Goal: Information Seeking & Learning: Find specific fact

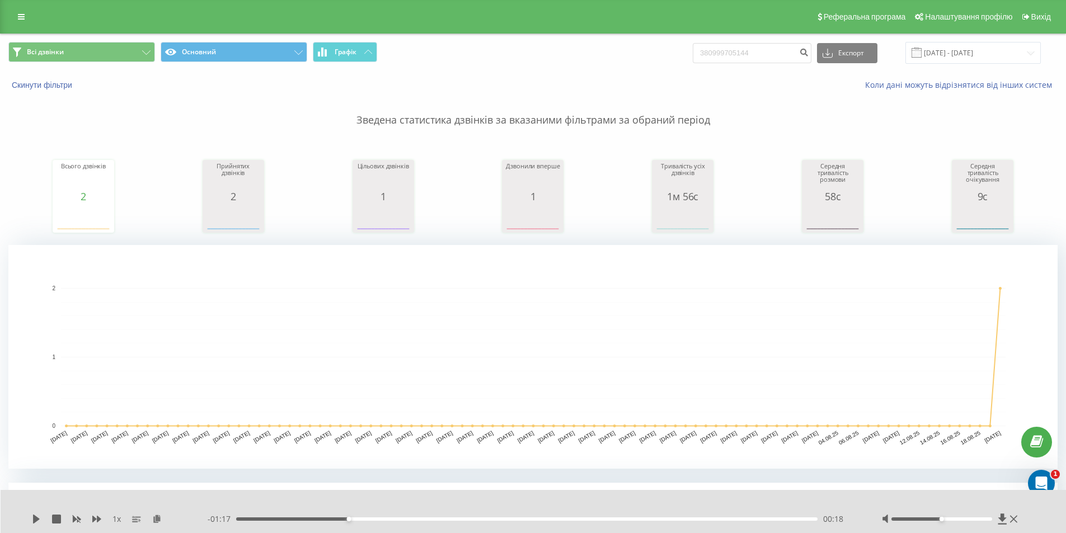
click at [785, 73] on div "Скинути фільтри Коли дані можуть відрізнятися вiд інших систем" at bounding box center [533, 85] width 1065 height 27
click at [66, 85] on button "Скинути фільтри" at bounding box center [42, 85] width 69 height 10
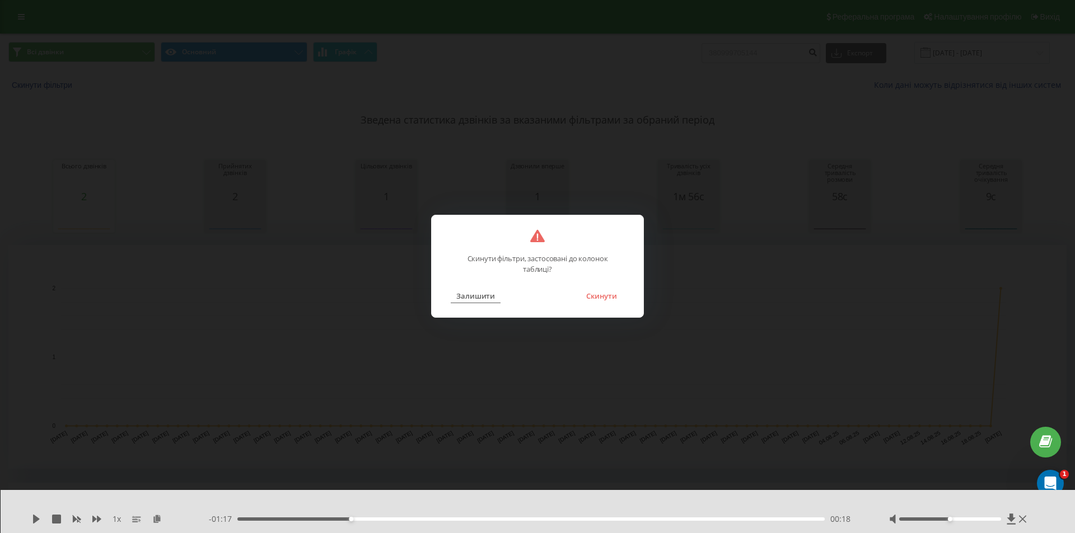
drag, startPoint x: 477, startPoint y: 289, endPoint x: 480, endPoint y: 297, distance: 8.3
click at [477, 290] on div "Залишити Скинути" at bounding box center [537, 289] width 189 height 29
click at [480, 298] on button "Залишити" at bounding box center [476, 296] width 50 height 15
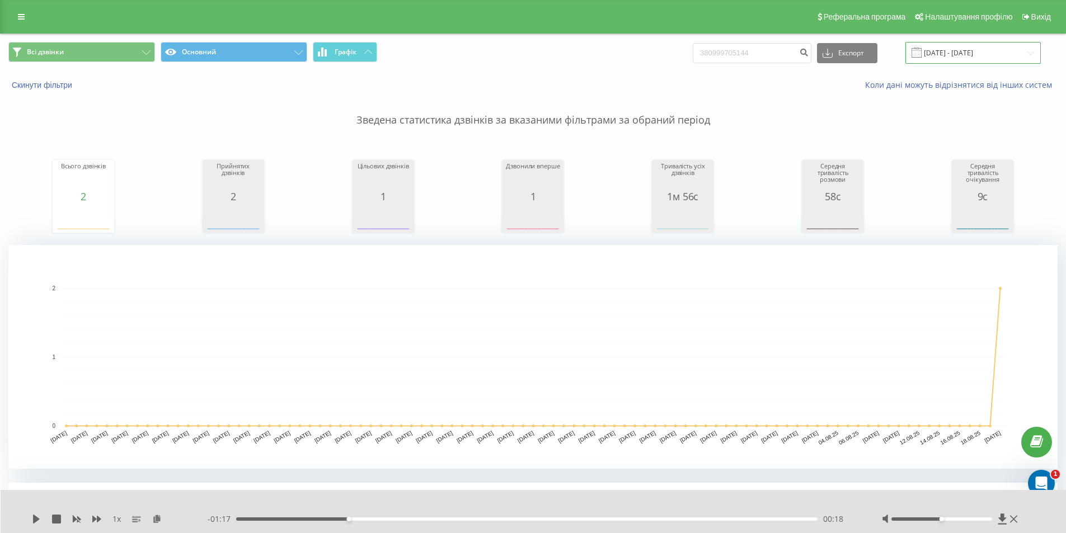
click at [955, 47] on input "20.05.2025 - 20.08.2025" at bounding box center [973, 53] width 135 height 22
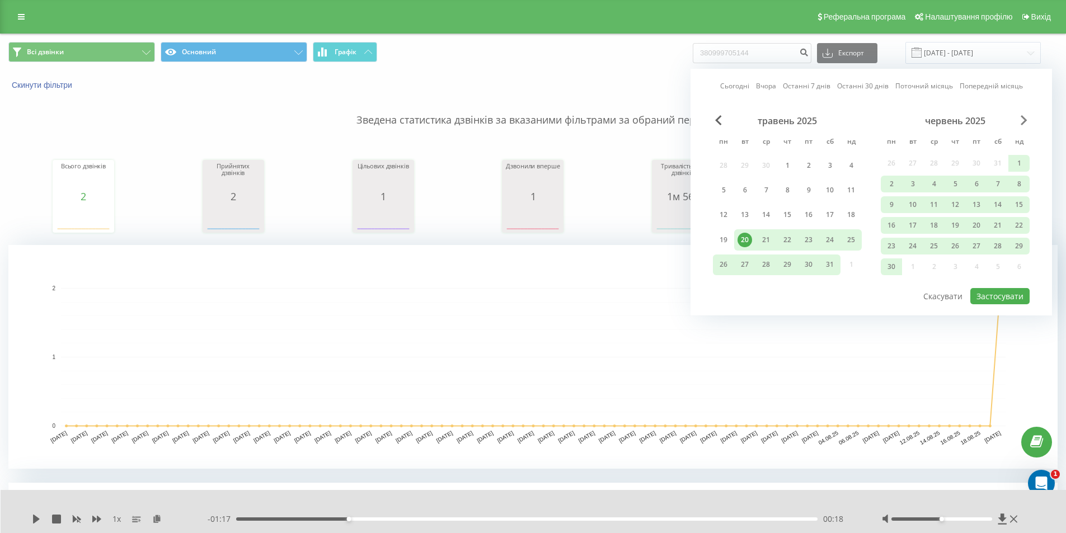
click at [1025, 123] on span "Next Month" at bounding box center [1024, 120] width 7 height 10
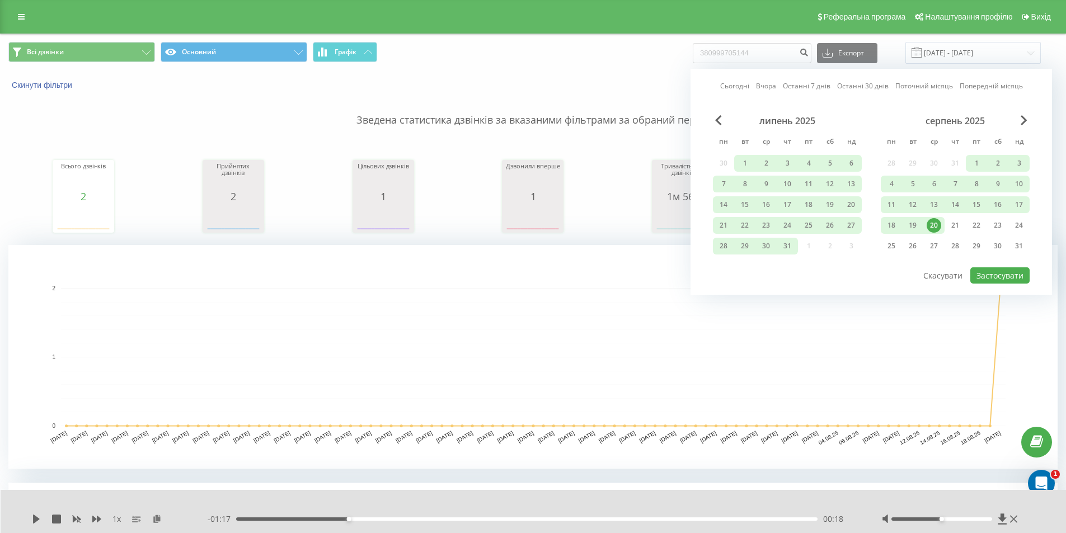
click at [935, 226] on div "20" at bounding box center [934, 225] width 15 height 15
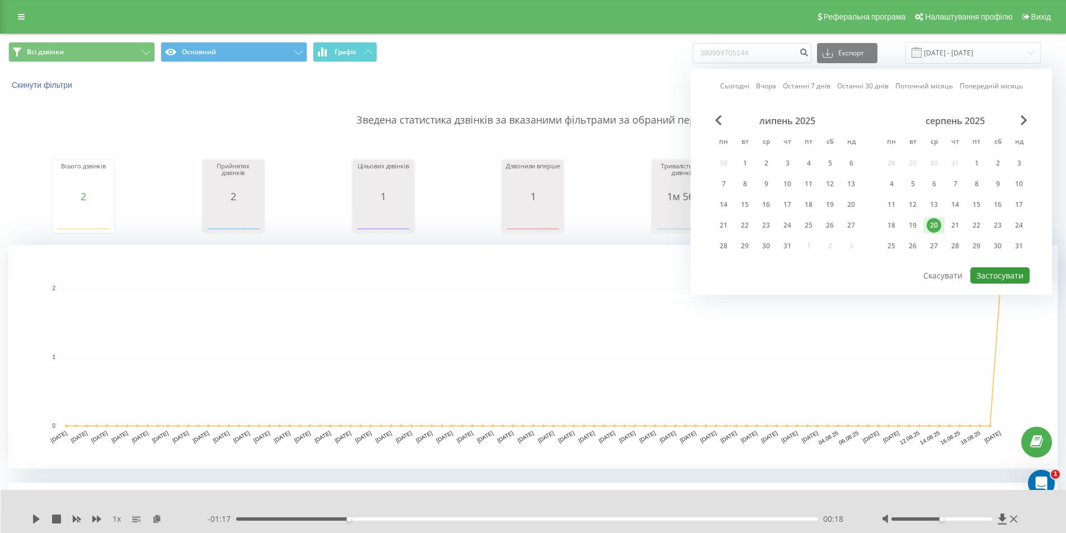
click at [994, 279] on button "Застосувати" at bounding box center [1000, 276] width 59 height 16
type input "[DATE] - [DATE]"
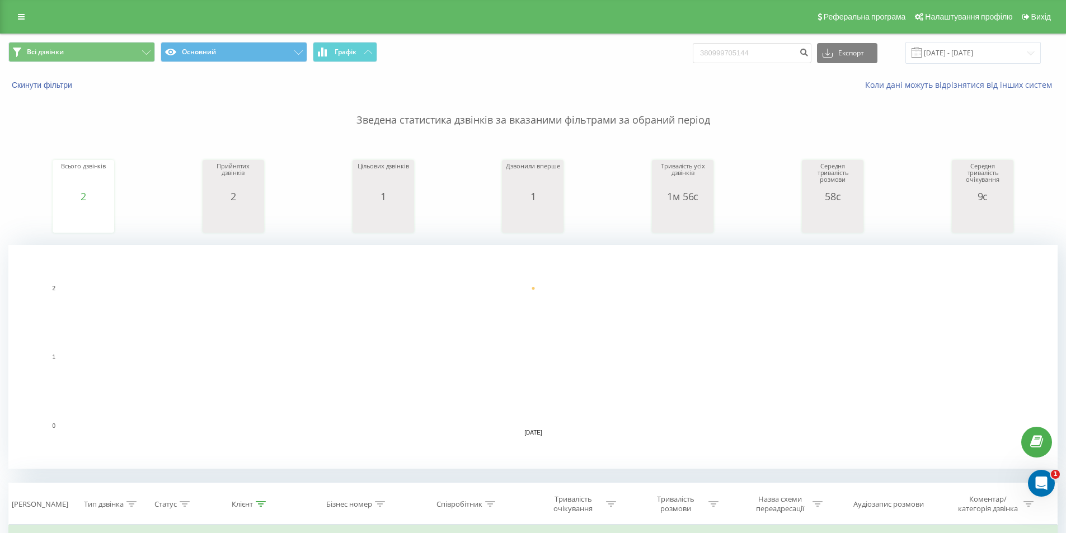
scroll to position [280, 0]
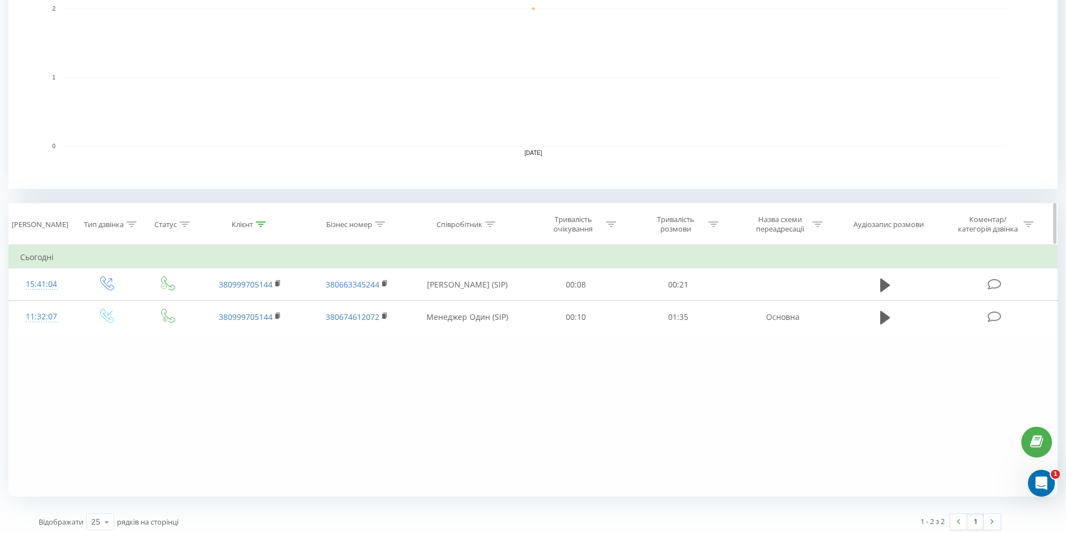
click at [140, 221] on div "Статус" at bounding box center [168, 225] width 57 height 10
click at [152, 306] on div "Введіть значення" at bounding box center [162, 305] width 79 height 9
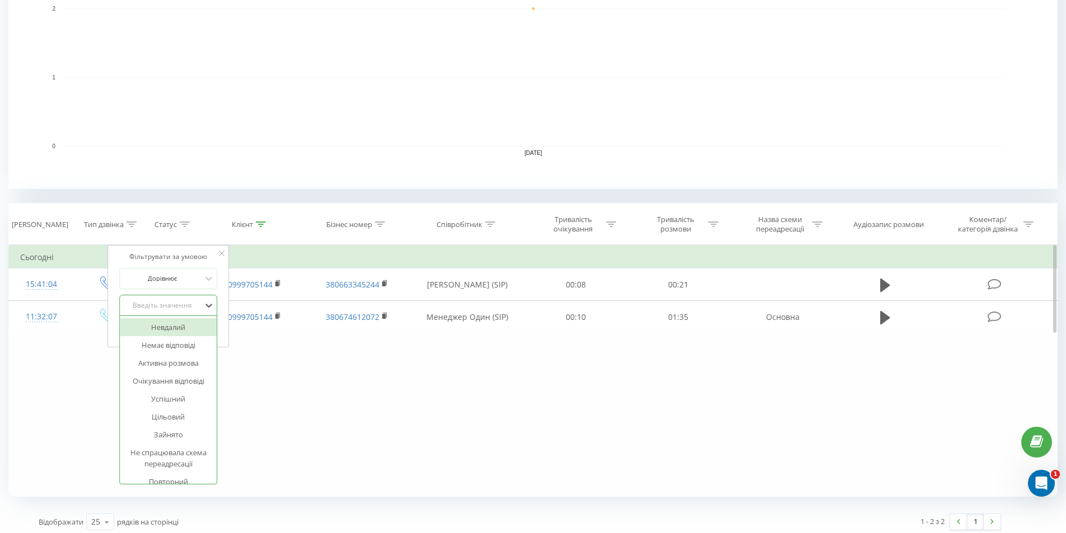
click at [170, 307] on div "Введіть значення" at bounding box center [162, 305] width 79 height 9
drag, startPoint x: 175, startPoint y: 307, endPoint x: 181, endPoint y: 330, distance: 24.2
click at [176, 307] on div "Введіть значення" at bounding box center [162, 305] width 79 height 9
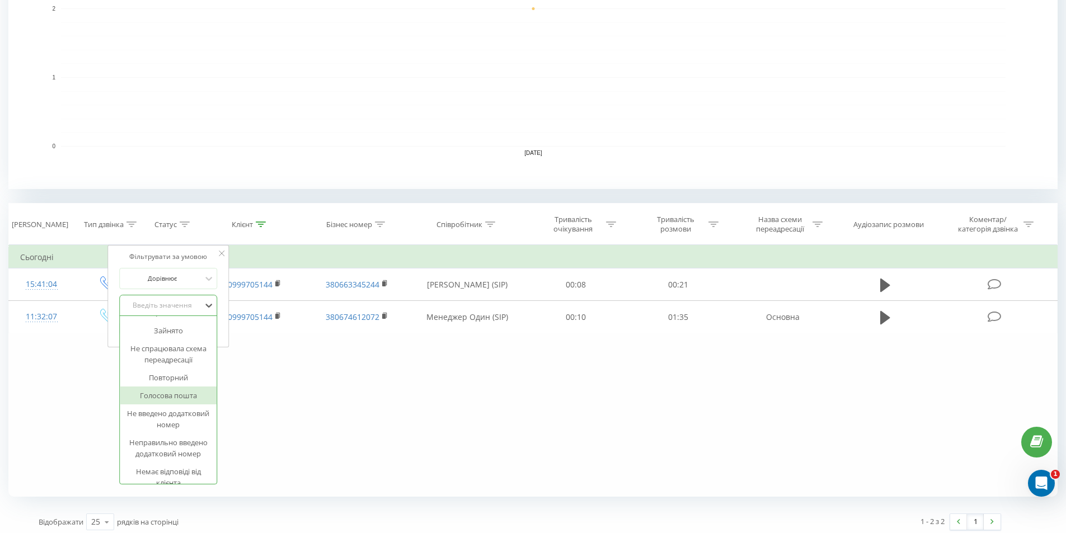
scroll to position [0, 0]
click at [190, 306] on div "Введіть значення" at bounding box center [162, 305] width 79 height 9
click at [182, 310] on div "Введіть значення" at bounding box center [162, 305] width 79 height 9
click at [183, 348] on div "Немає відповіді" at bounding box center [168, 345] width 97 height 18
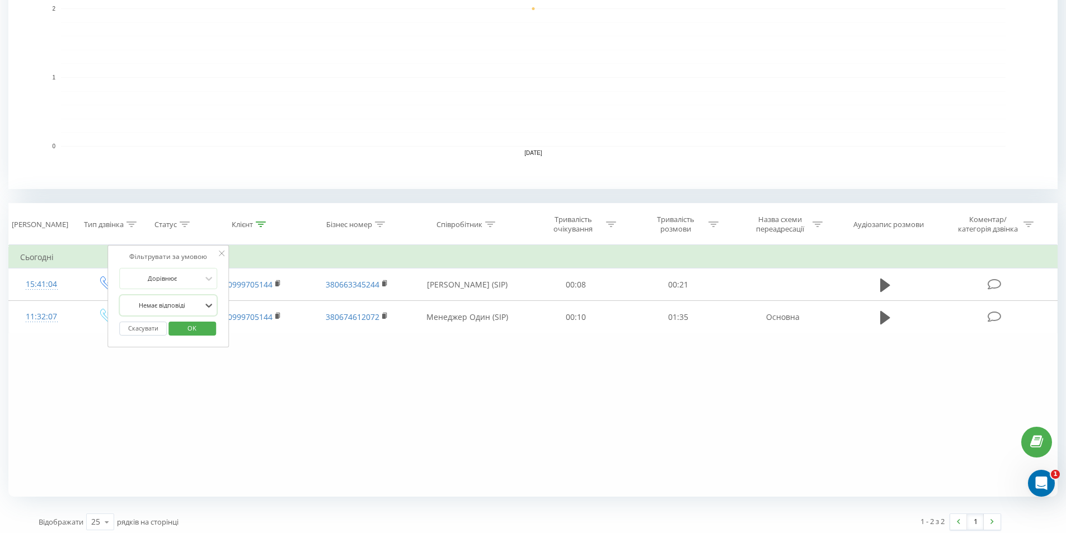
click at [198, 309] on div at bounding box center [162, 305] width 79 height 11
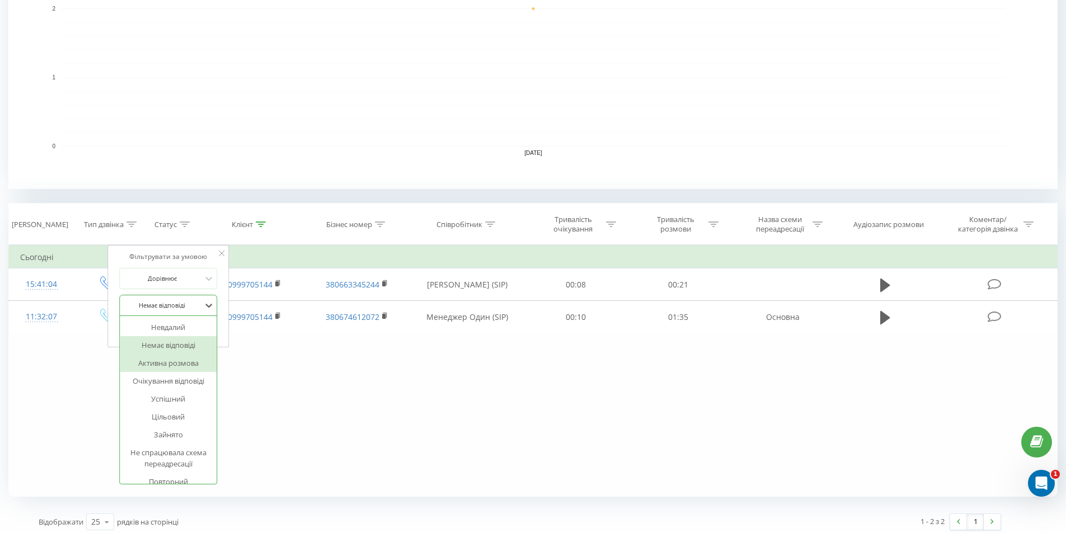
click at [177, 366] on div "Активна розмова" at bounding box center [168, 363] width 97 height 18
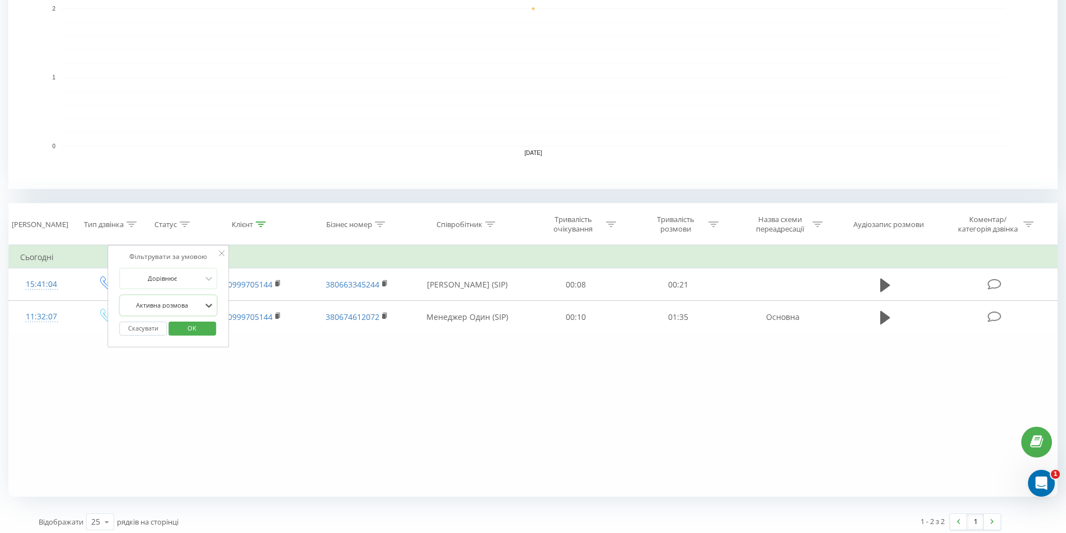
click at [189, 327] on span "OK" at bounding box center [191, 328] width 31 height 17
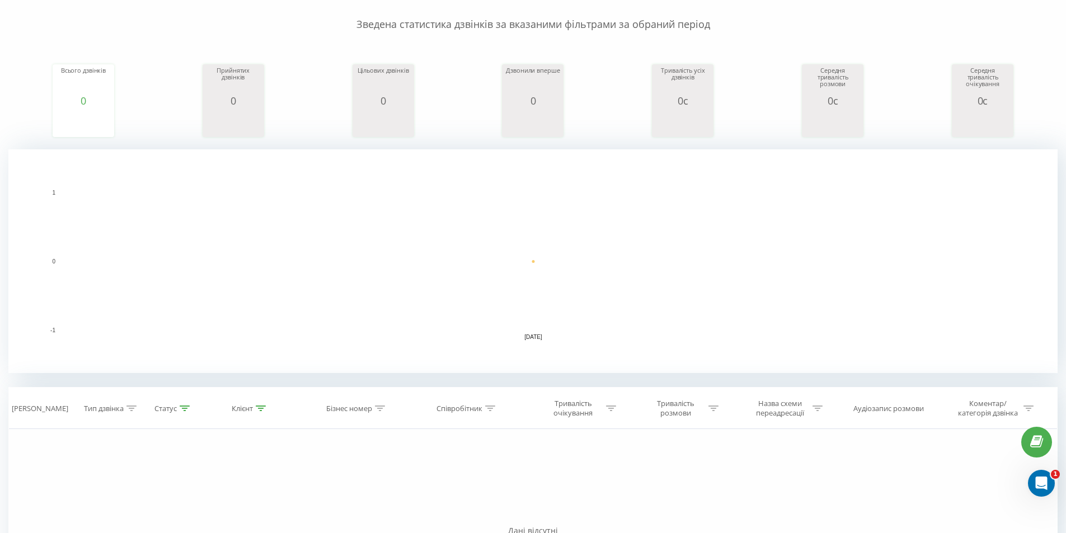
scroll to position [253, 0]
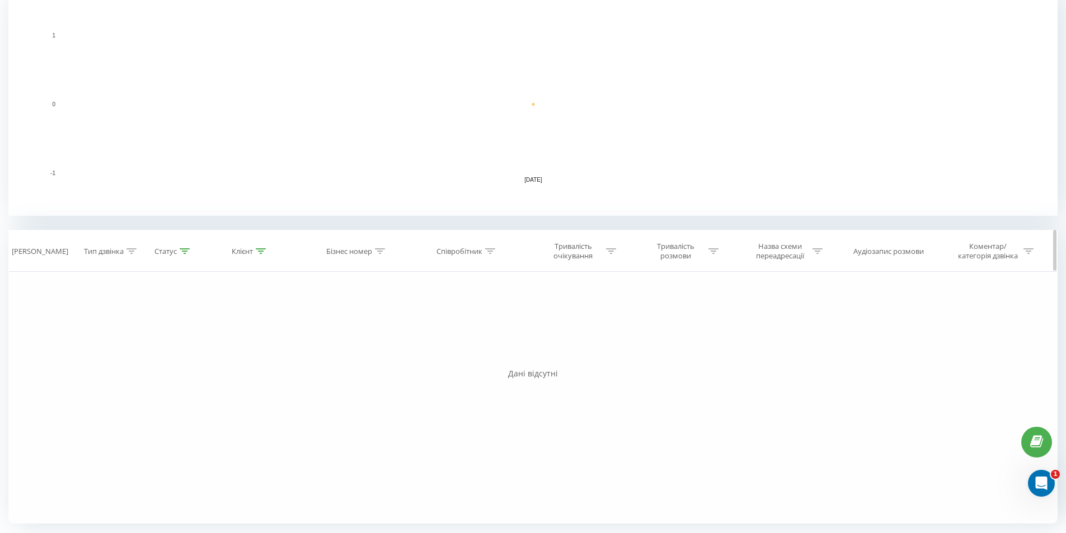
click at [137, 251] on div "Тип дзвінка" at bounding box center [106, 252] width 65 height 10
click at [184, 250] on icon at bounding box center [185, 252] width 10 height 6
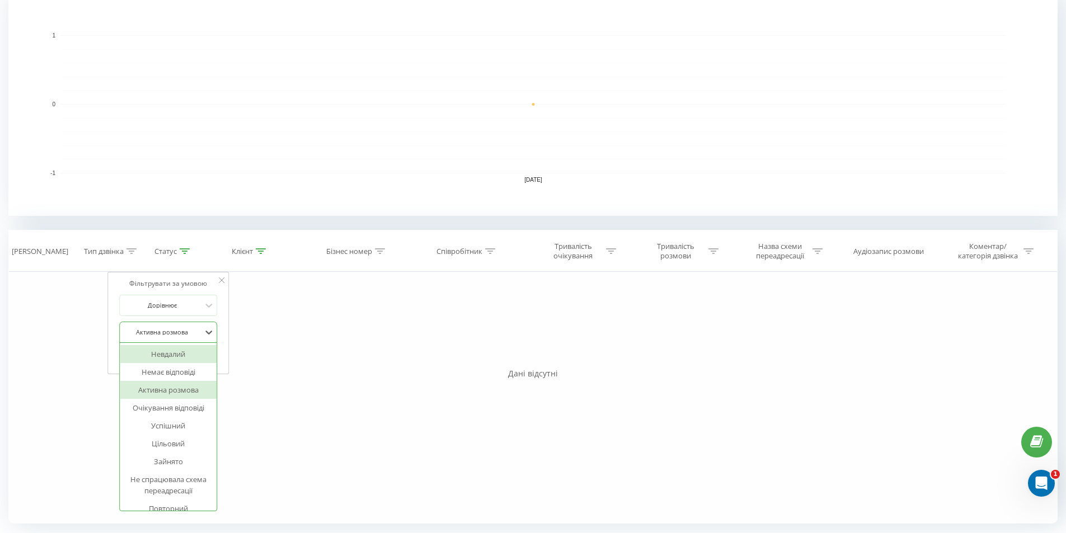
click at [195, 333] on div at bounding box center [162, 332] width 79 height 11
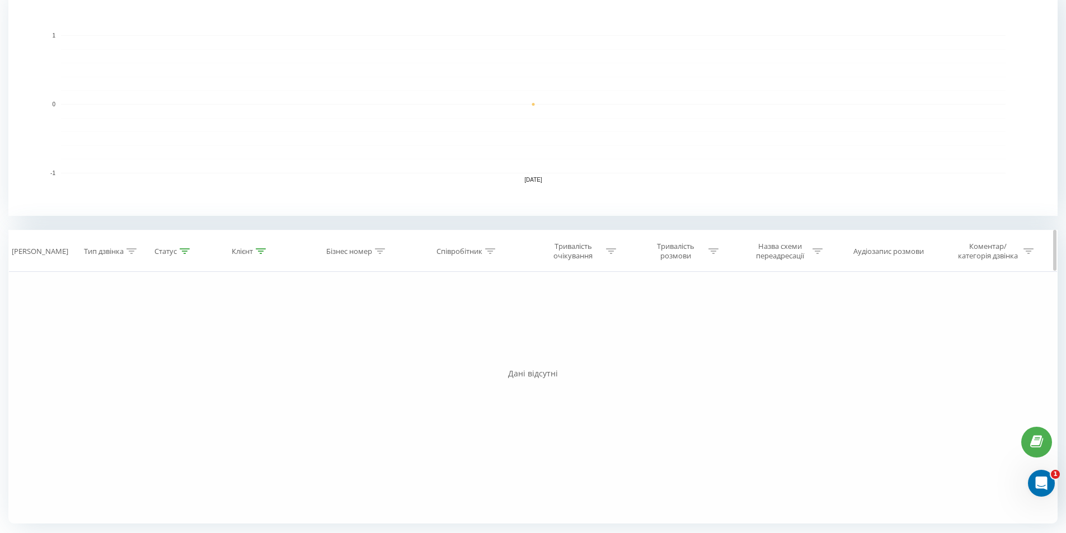
click at [189, 252] on icon at bounding box center [185, 252] width 10 height 6
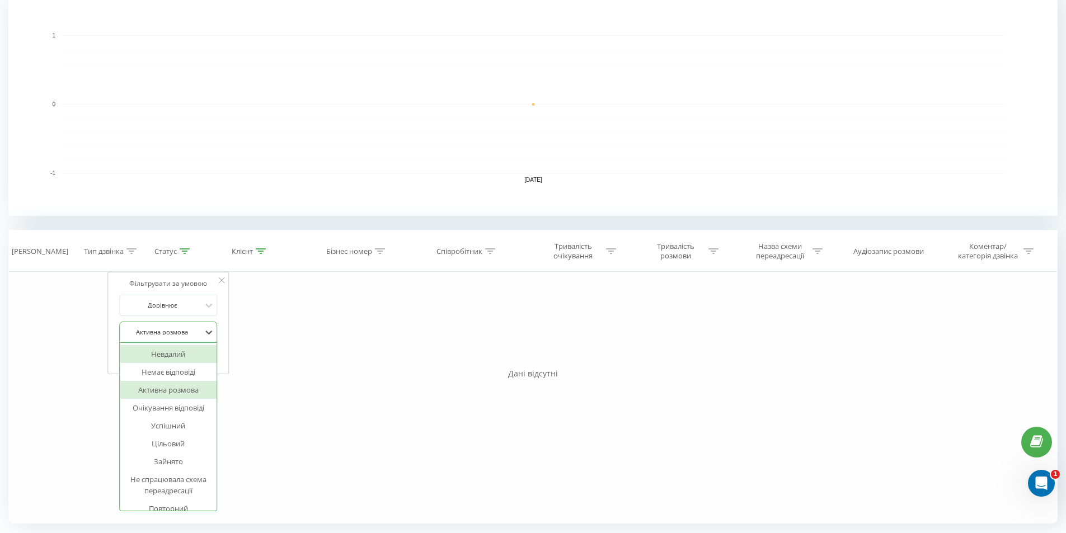
click at [202, 330] on div "Активна розмова" at bounding box center [162, 332] width 82 height 17
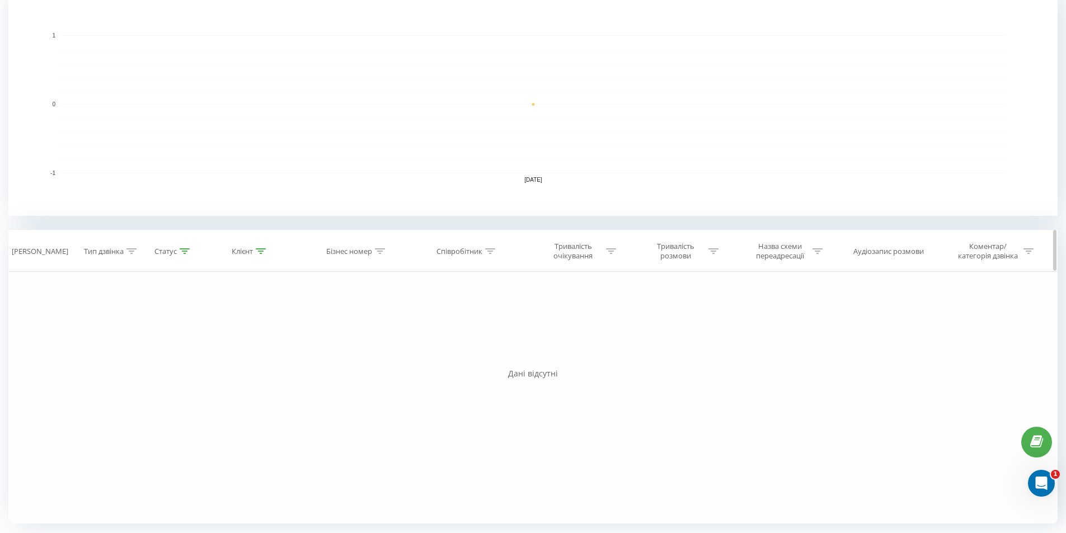
click at [259, 249] on icon at bounding box center [261, 252] width 10 height 6
drag, startPoint x: 218, startPoint y: 327, endPoint x: 191, endPoint y: 327, distance: 26.3
click at [191, 327] on div "Фільтрувати за умовою Містить 380999705144 Скасувати OK" at bounding box center [251, 322] width 122 height 101
click at [271, 355] on span "OK" at bounding box center [274, 353] width 31 height 17
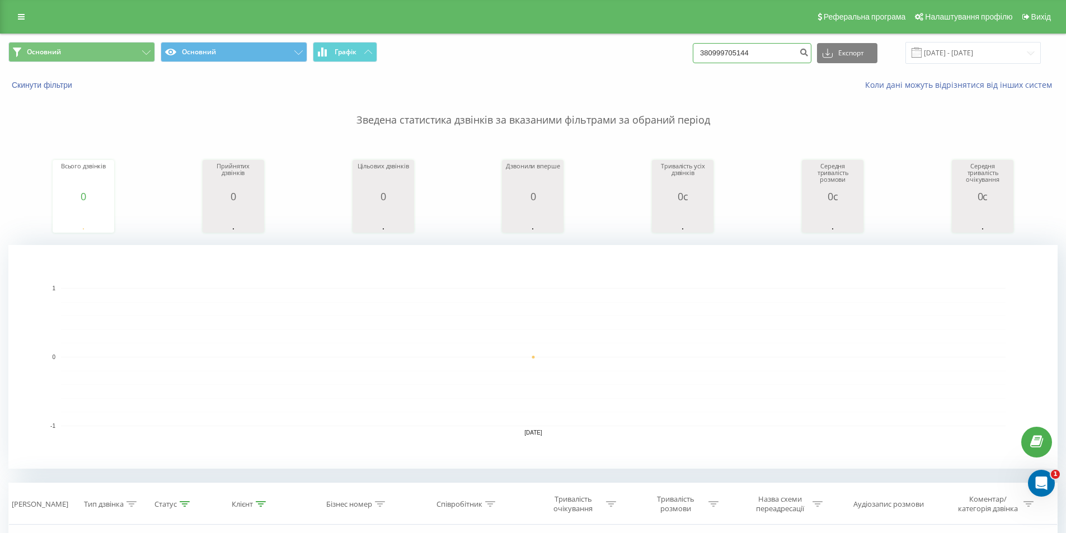
drag, startPoint x: 768, startPoint y: 54, endPoint x: 673, endPoint y: 56, distance: 95.2
click at [676, 55] on div "Основний Основний Графік 380999705144 Експорт .csv .xls .xlsx [DATE] - [DATE]" at bounding box center [533, 53] width 1050 height 22
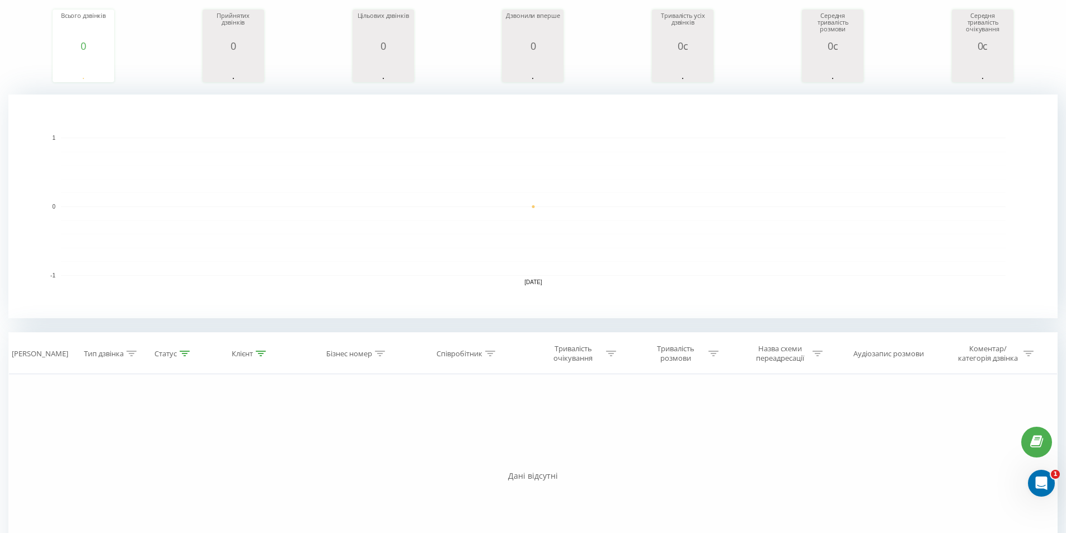
scroll to position [253, 0]
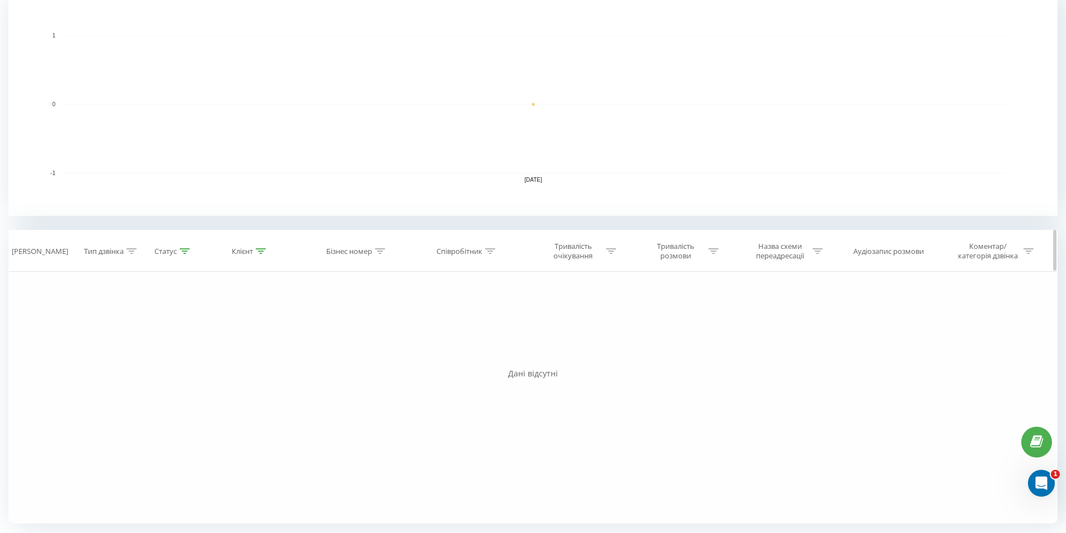
click at [129, 254] on icon at bounding box center [132, 252] width 10 height 6
click at [110, 330] on div "Введіть значення" at bounding box center [100, 332] width 79 height 9
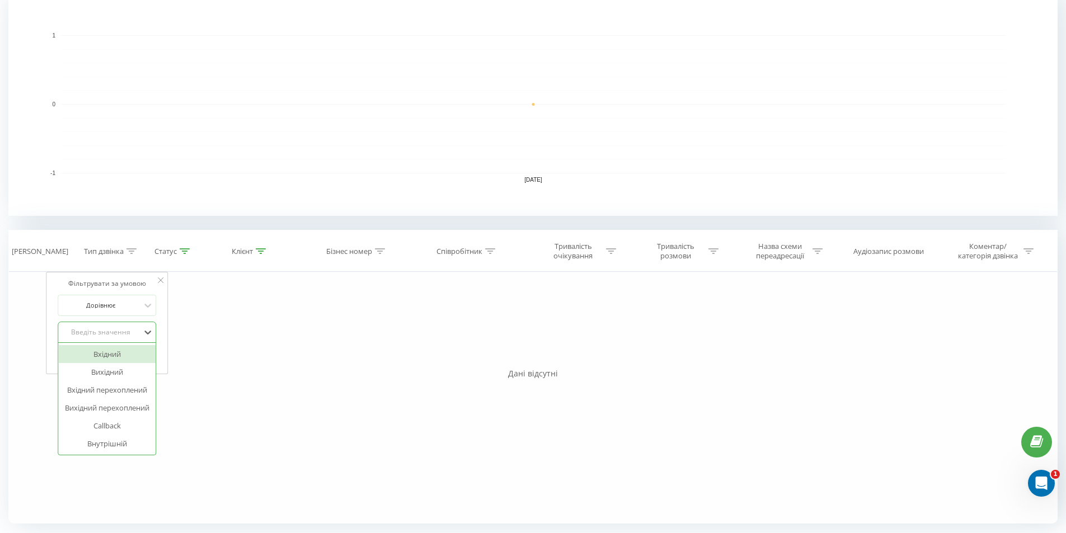
drag, startPoint x: 110, startPoint y: 356, endPoint x: 118, endPoint y: 352, distance: 8.5
click at [110, 357] on div "Вхідний" at bounding box center [106, 354] width 97 height 18
click at [121, 349] on span "OK" at bounding box center [130, 354] width 31 height 17
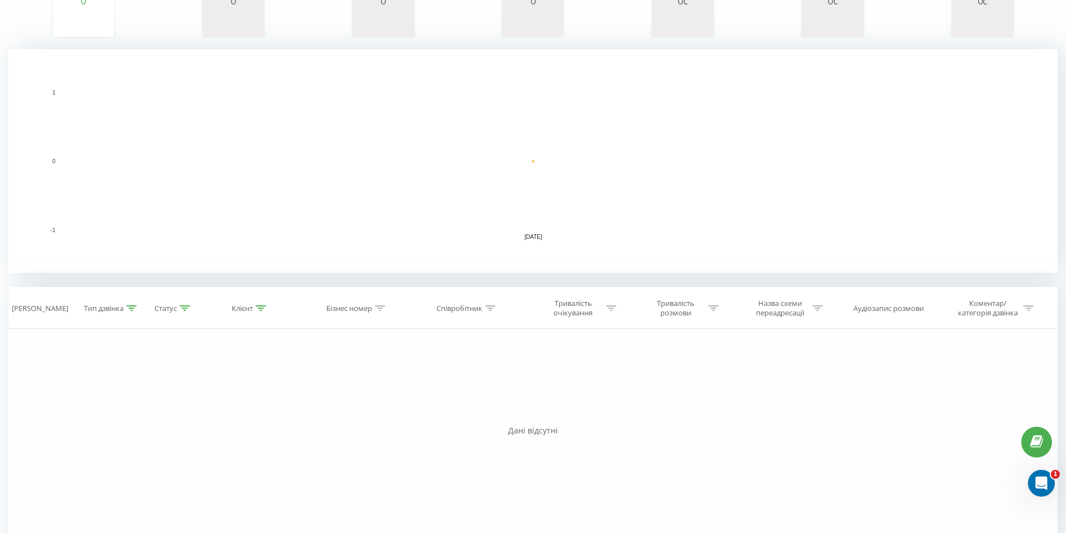
scroll to position [253, 0]
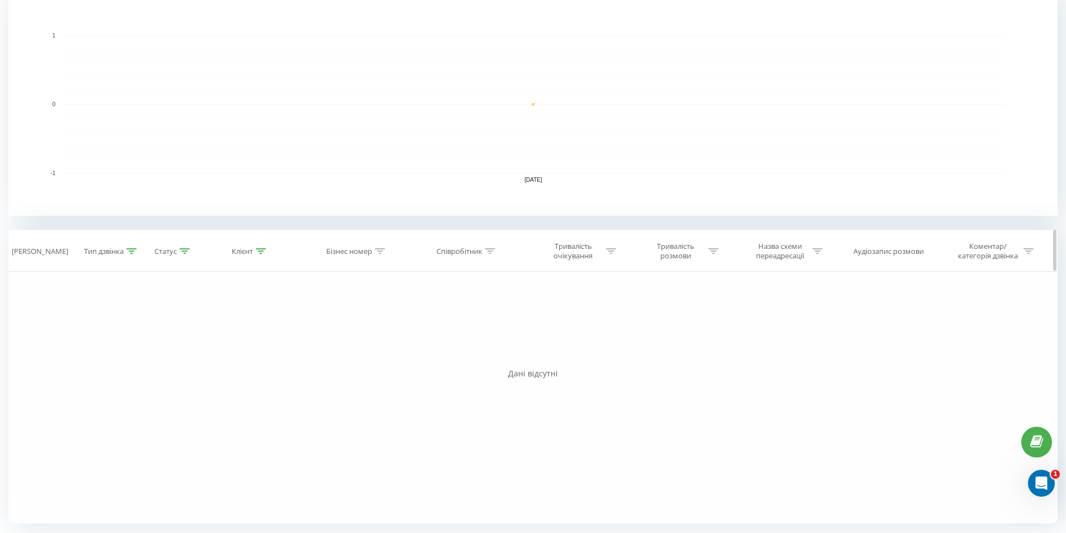
click at [128, 251] on icon at bounding box center [132, 252] width 10 height 6
click at [125, 354] on span "OK" at bounding box center [130, 354] width 31 height 17
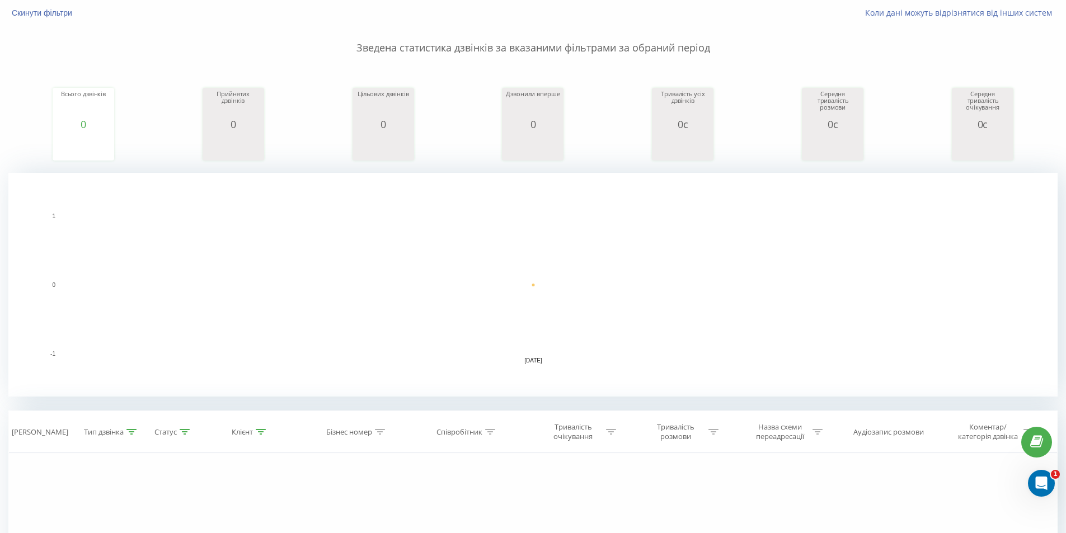
scroll to position [0, 0]
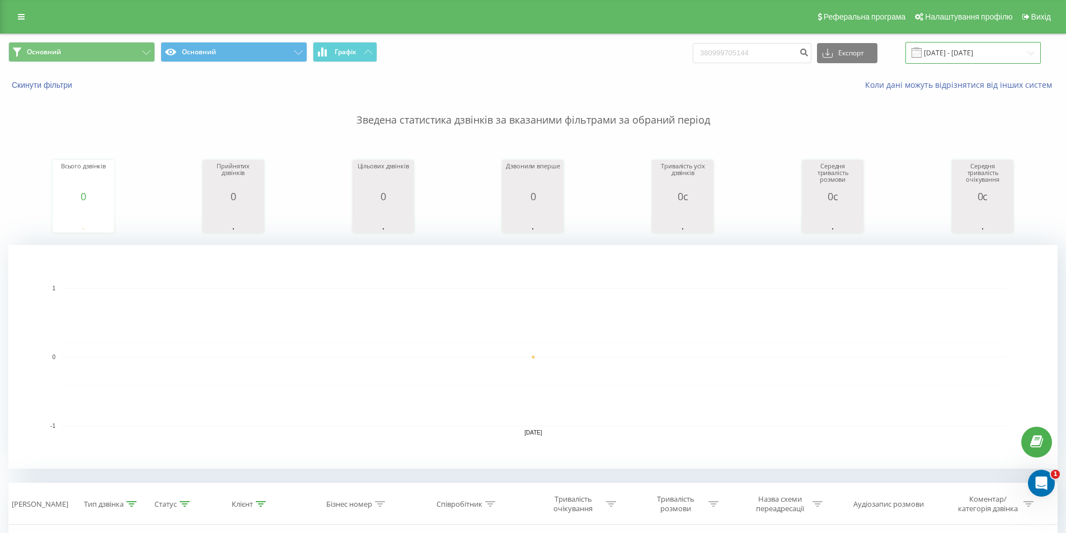
click at [968, 54] on input "[DATE] - [DATE]" at bounding box center [973, 53] width 135 height 22
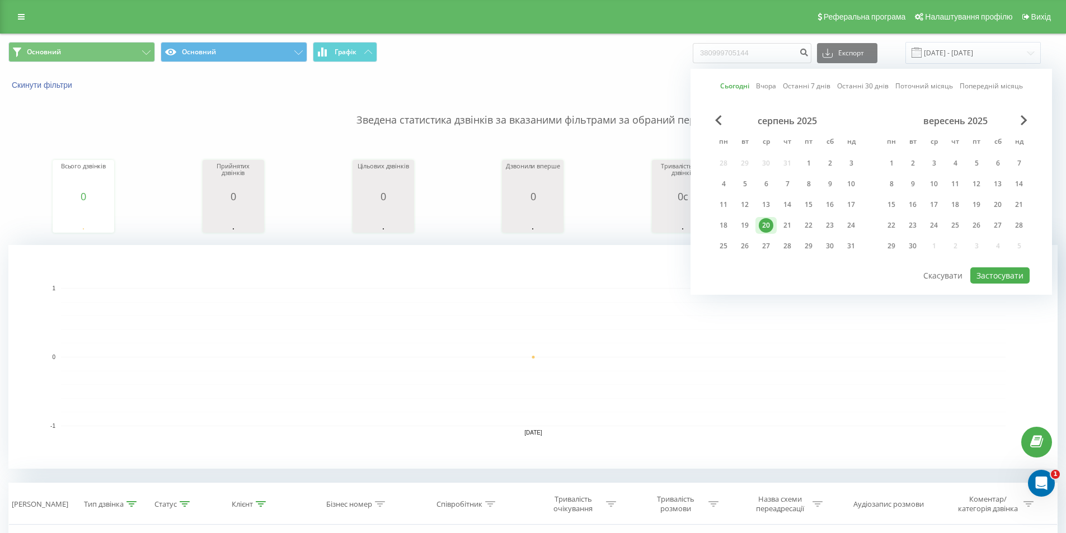
click at [766, 226] on div "20" at bounding box center [766, 225] width 15 height 15
click at [1002, 277] on button "Застосувати" at bounding box center [1000, 276] width 59 height 16
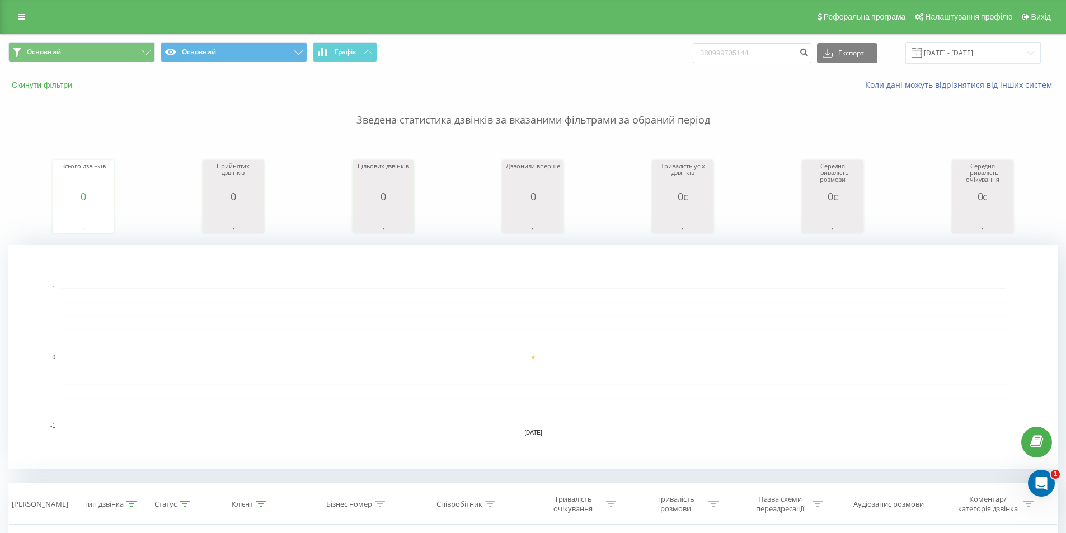
click at [51, 85] on button "Скинути фільтри" at bounding box center [42, 85] width 69 height 10
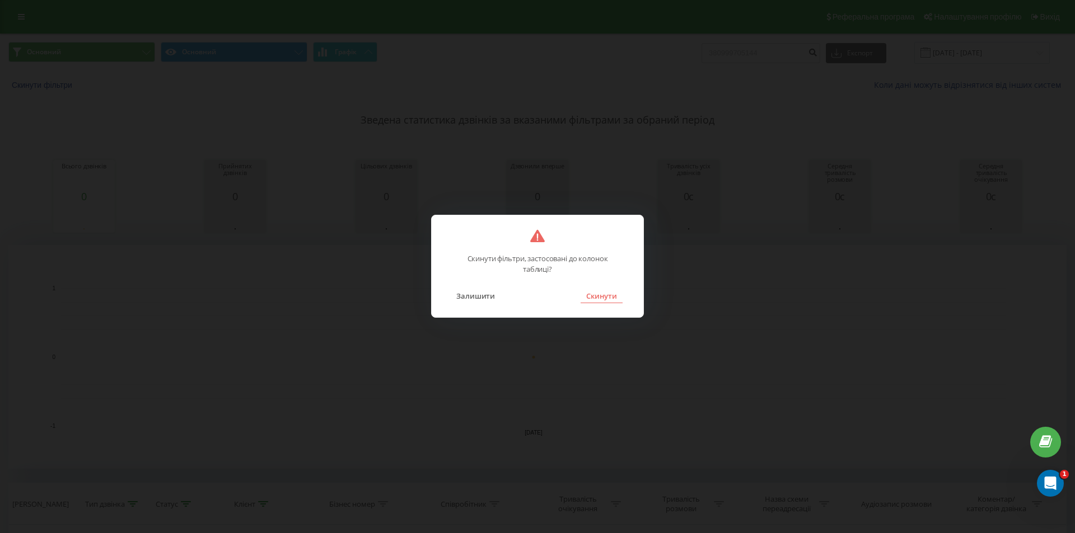
click at [586, 297] on button "Скинути" at bounding box center [601, 296] width 42 height 15
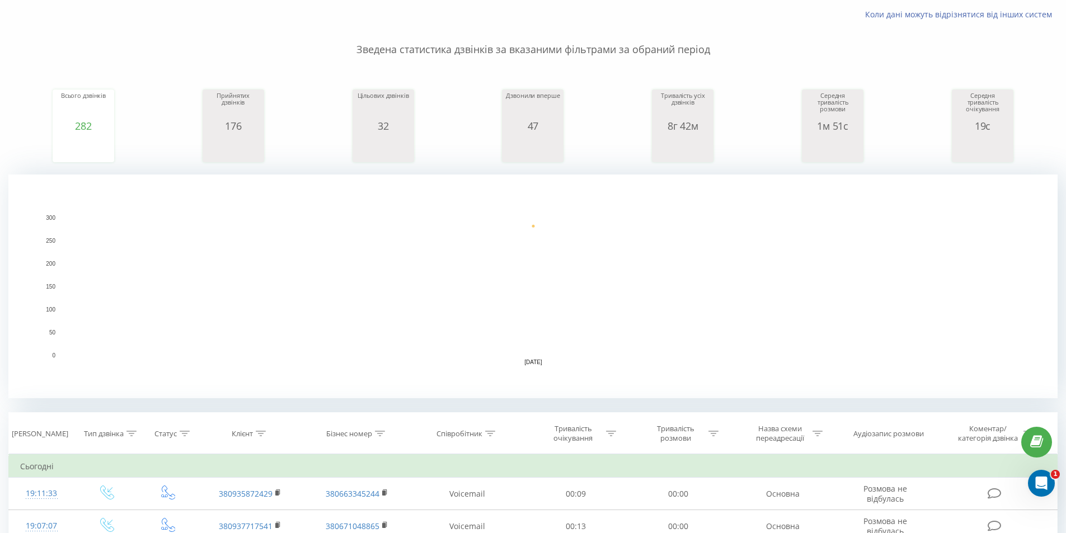
scroll to position [224, 0]
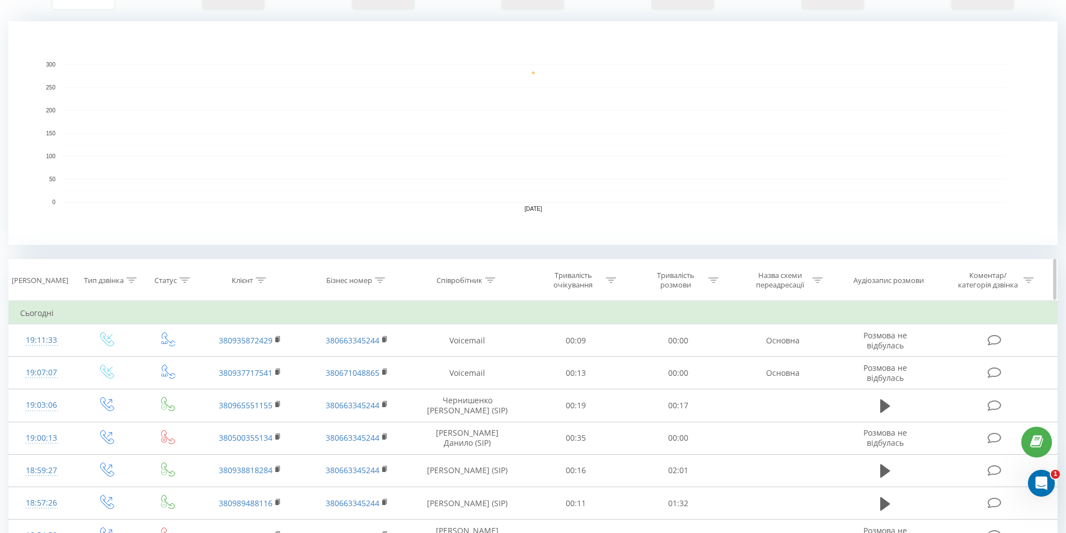
click at [133, 283] on icon at bounding box center [132, 281] width 10 height 6
click at [111, 363] on div "Введіть значення" at bounding box center [100, 361] width 79 height 9
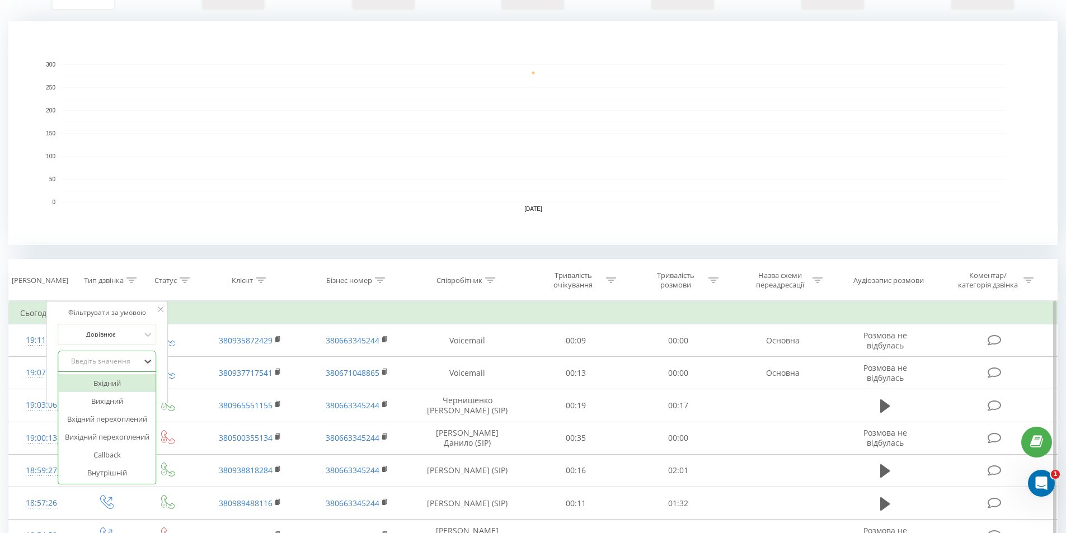
click at [114, 385] on div "Вхідний" at bounding box center [106, 383] width 97 height 18
click at [130, 380] on span "OK" at bounding box center [130, 384] width 31 height 17
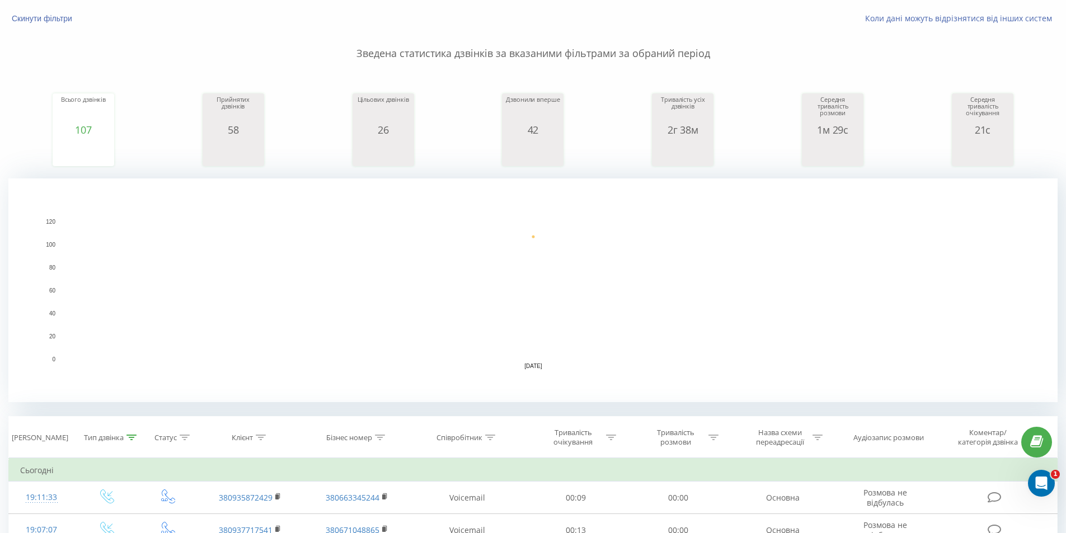
scroll to position [224, 0]
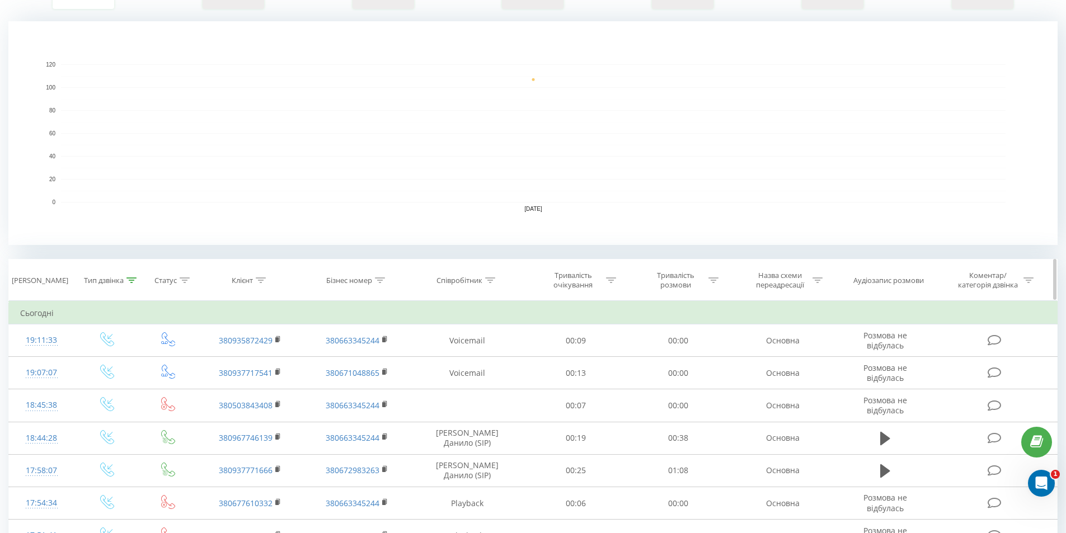
click at [488, 283] on icon at bounding box center [490, 281] width 10 height 6
click at [475, 359] on input "text" at bounding box center [467, 361] width 99 height 20
type input "Андрій Восколович (SIP)"
click at [490, 378] on span "OK" at bounding box center [491, 382] width 31 height 17
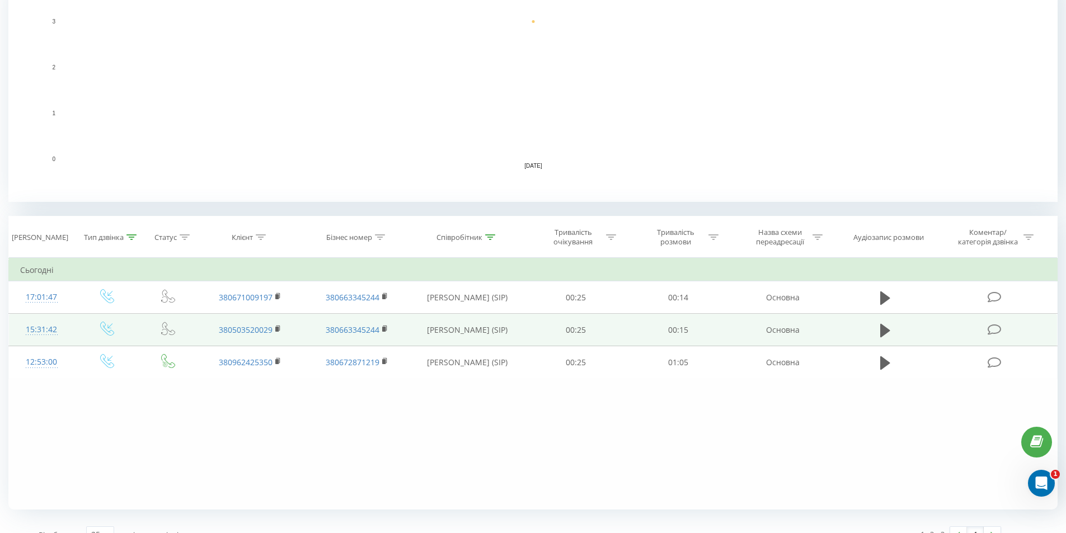
scroll to position [285, 0]
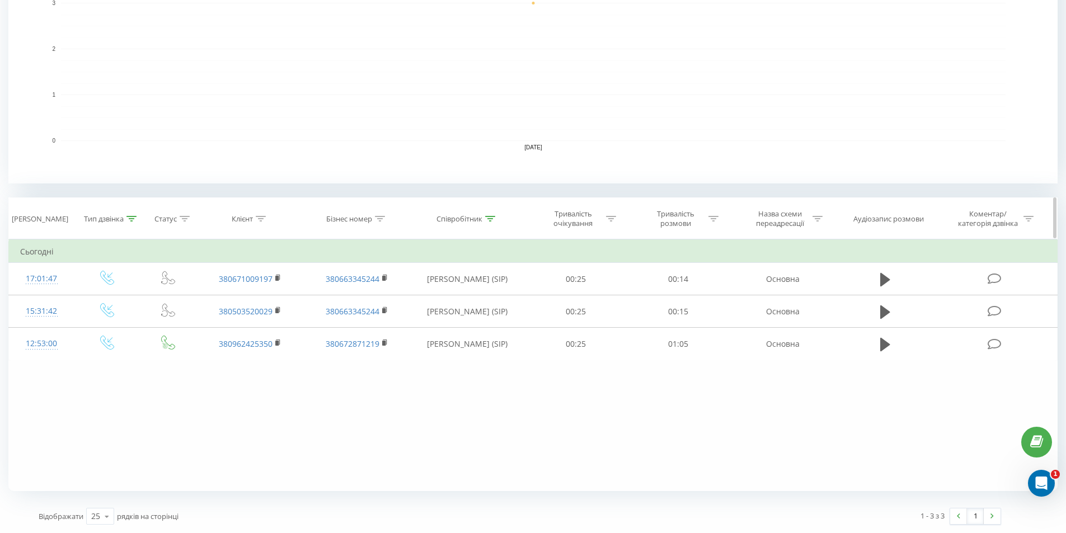
click at [132, 216] on icon at bounding box center [132, 219] width 10 height 6
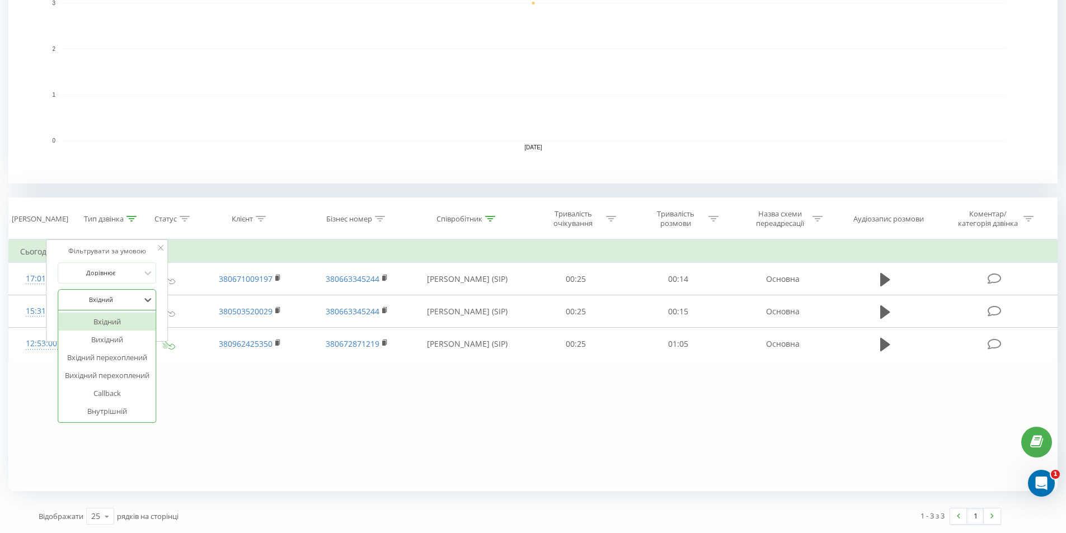
click at [117, 303] on div at bounding box center [100, 299] width 79 height 11
click at [119, 332] on div "Вихідний" at bounding box center [106, 340] width 97 height 18
click at [130, 301] on div at bounding box center [100, 299] width 79 height 11
click at [116, 324] on div "Вхідний" at bounding box center [106, 322] width 97 height 18
click at [120, 326] on span "OK" at bounding box center [130, 322] width 31 height 17
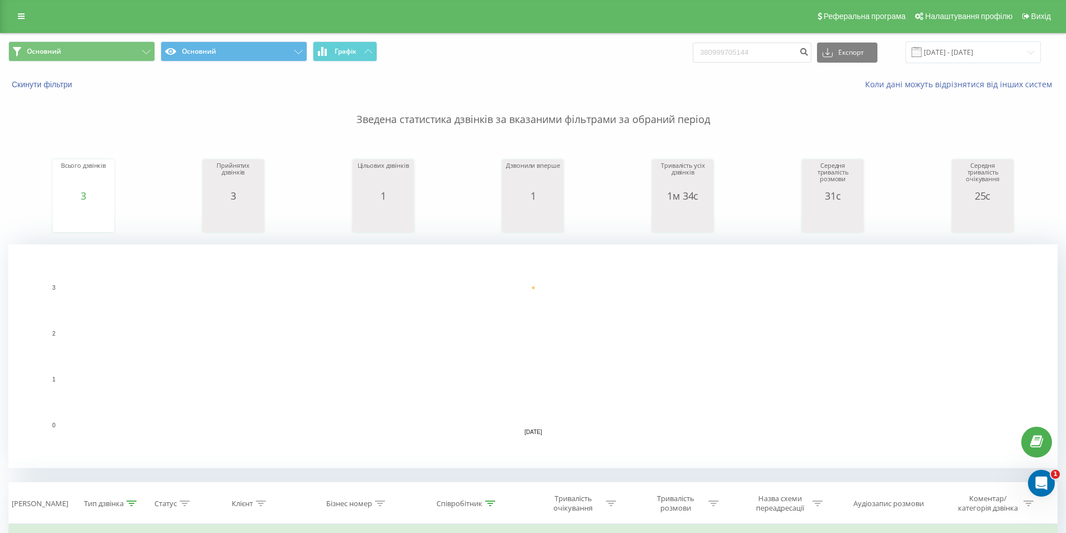
scroll to position [0, 0]
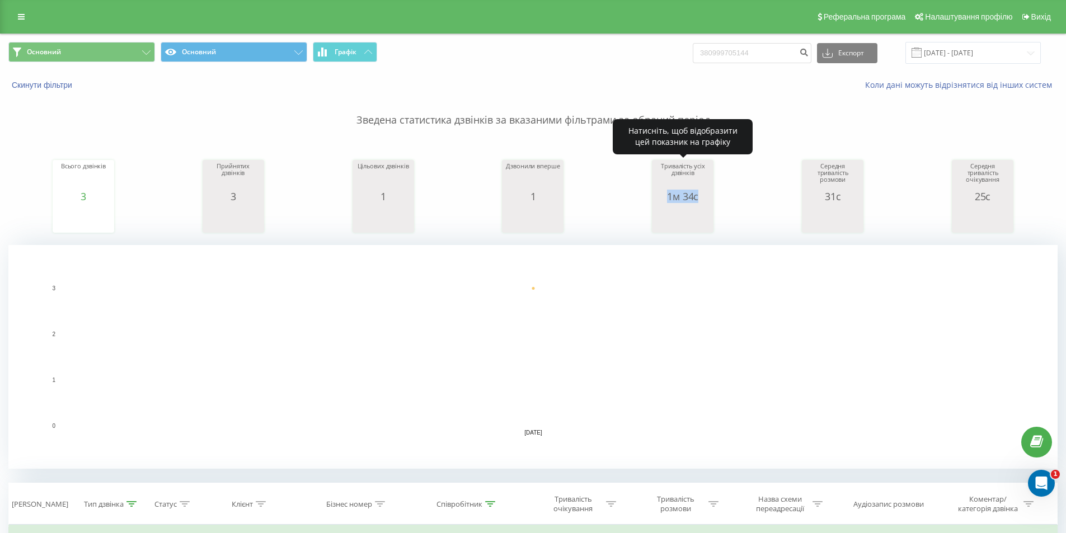
drag, startPoint x: 664, startPoint y: 197, endPoint x: 698, endPoint y: 200, distance: 34.3
click at [698, 200] on div "1м 34с" at bounding box center [683, 196] width 56 height 11
copy div "1м 34с"
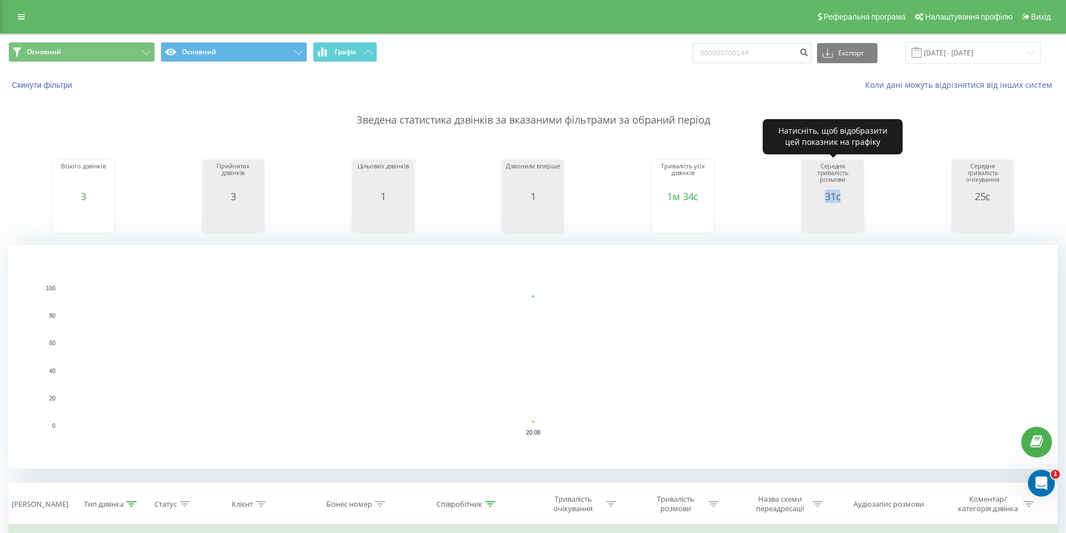
drag, startPoint x: 824, startPoint y: 198, endPoint x: 839, endPoint y: 198, distance: 15.1
click at [839, 198] on div "31с" at bounding box center [833, 196] width 56 height 11
copy div "31с"
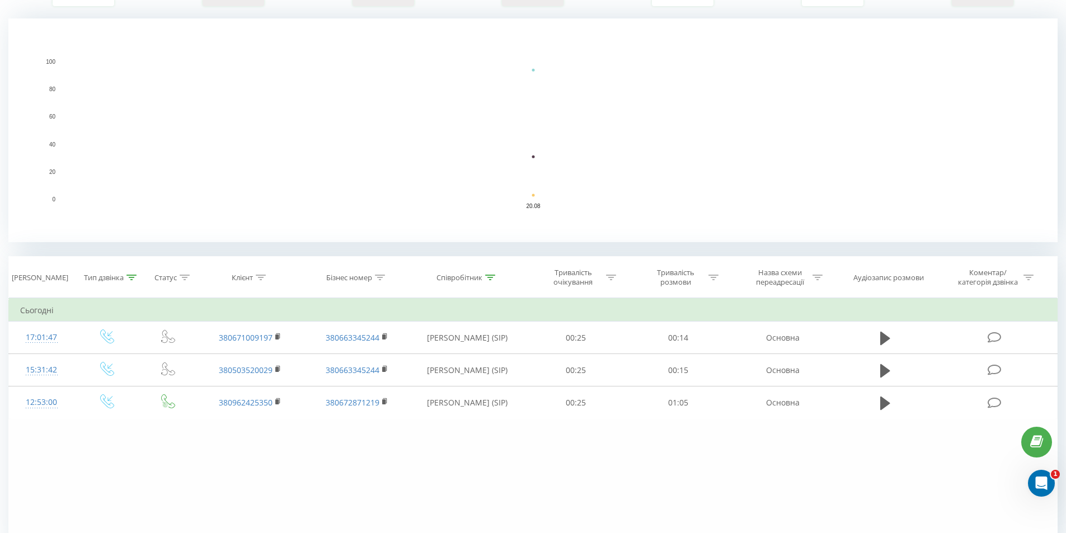
scroll to position [280, 0]
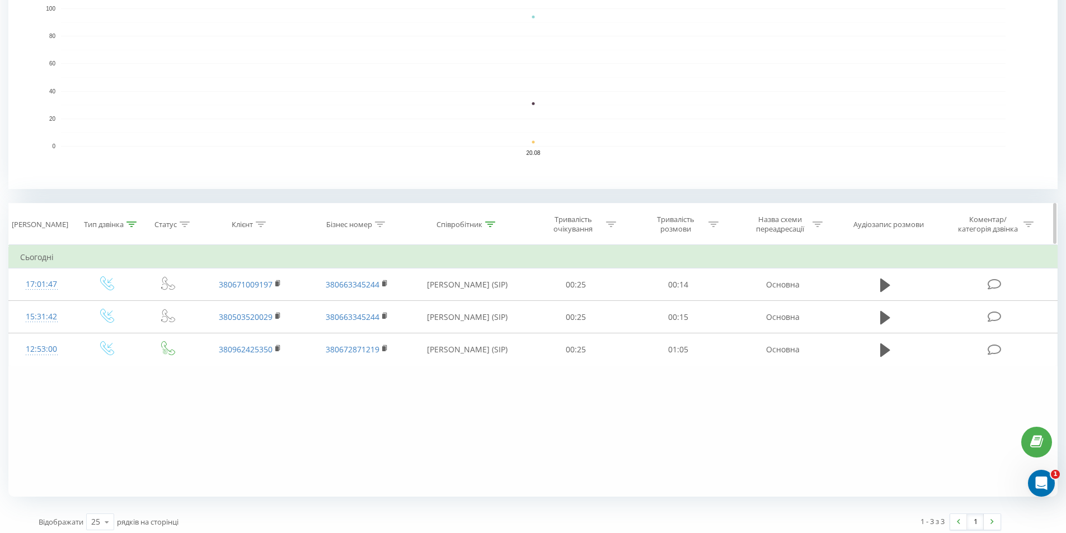
click at [131, 224] on icon at bounding box center [132, 225] width 10 height 6
click at [121, 313] on div "Вхідний" at bounding box center [101, 305] width 82 height 17
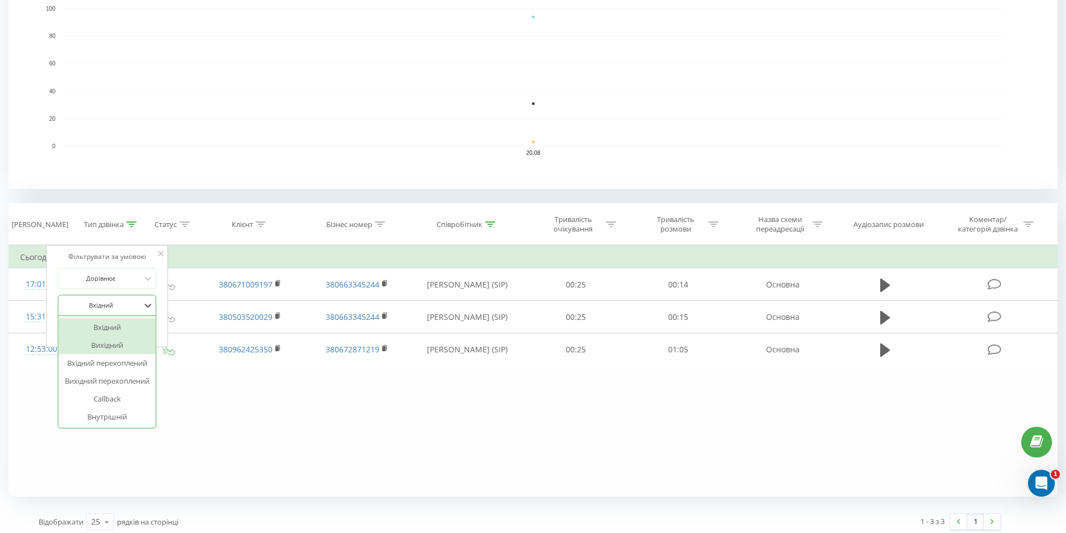
click at [105, 340] on div "Вихідний" at bounding box center [106, 345] width 97 height 18
click at [130, 330] on span "OK" at bounding box center [130, 328] width 31 height 17
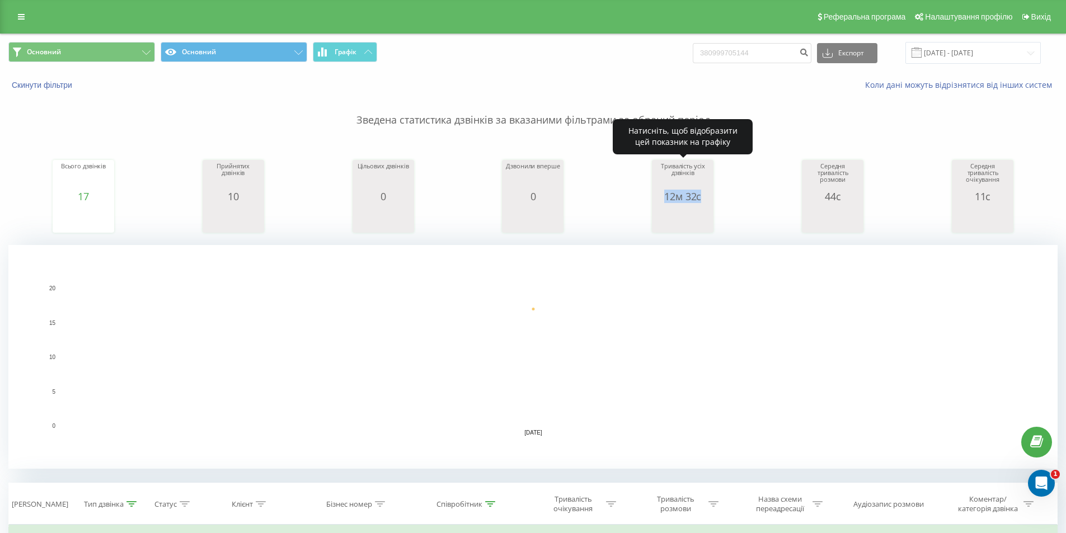
drag, startPoint x: 664, startPoint y: 195, endPoint x: 701, endPoint y: 199, distance: 36.5
click at [701, 199] on div "12м 32с" at bounding box center [683, 196] width 56 height 11
copy div "12м 32с"
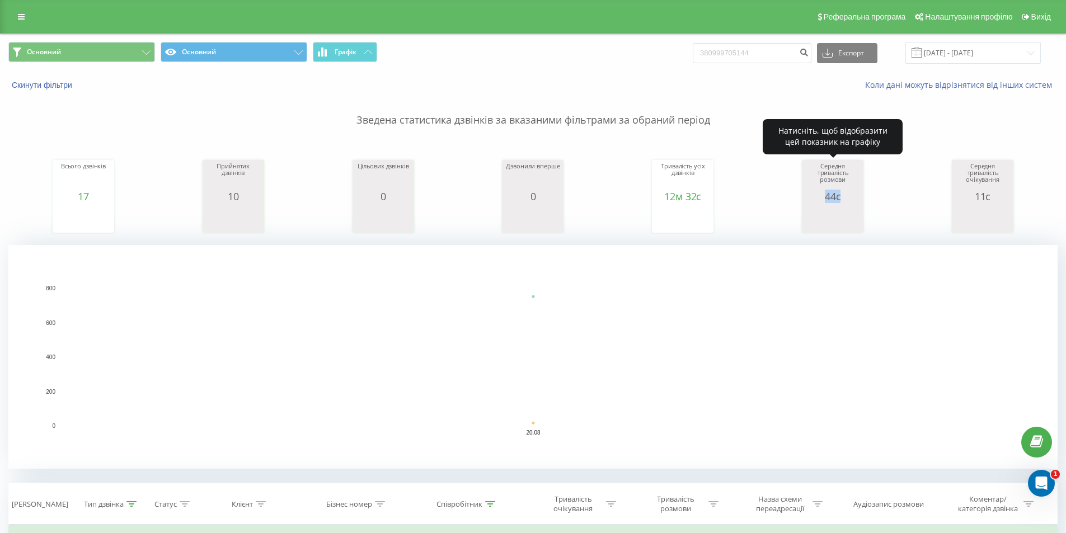
click at [840, 196] on div "44с" at bounding box center [833, 196] width 56 height 11
copy div "44с"
